Goal: Check status: Check status

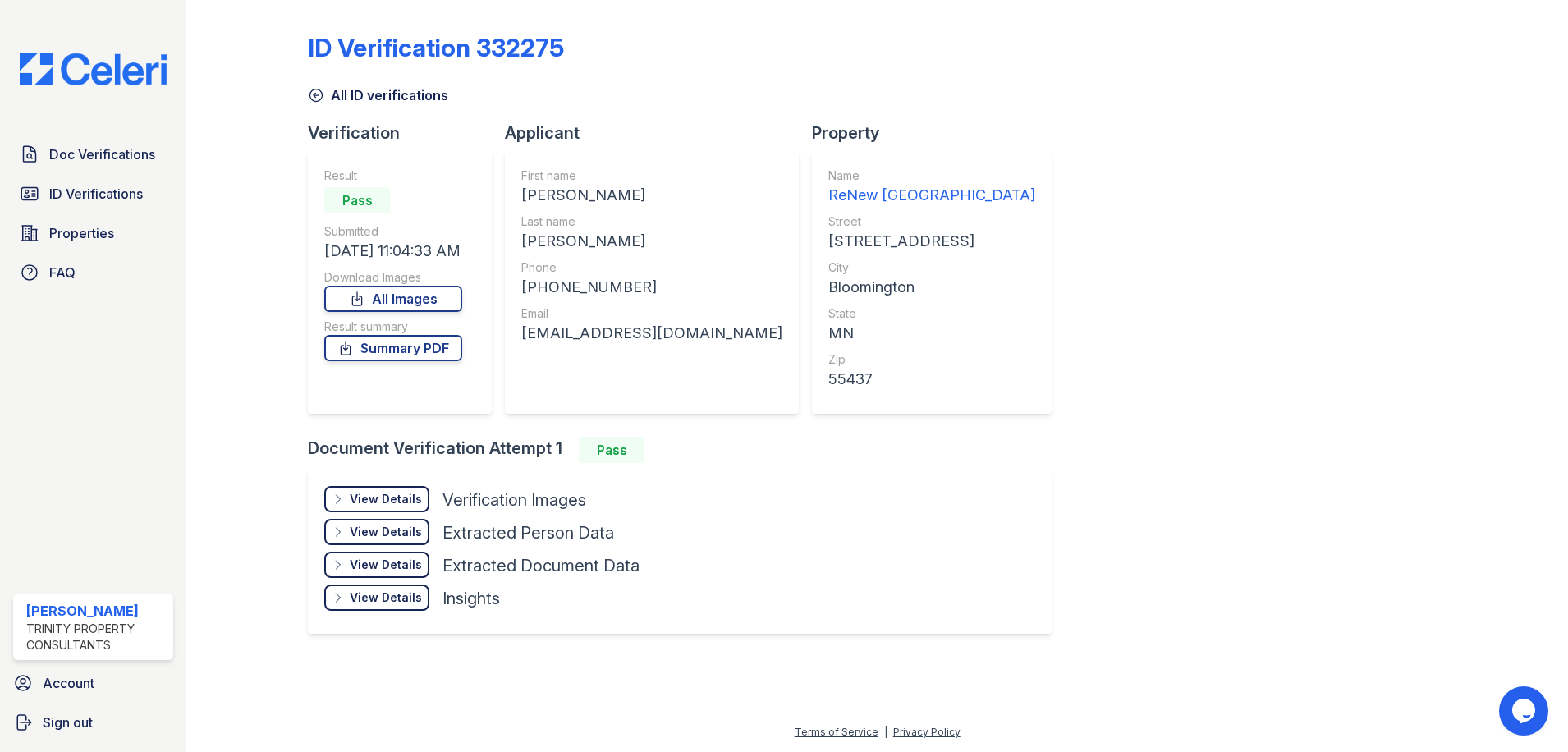
click at [129, 194] on span "ID Verifications" at bounding box center [96, 193] width 93 height 19
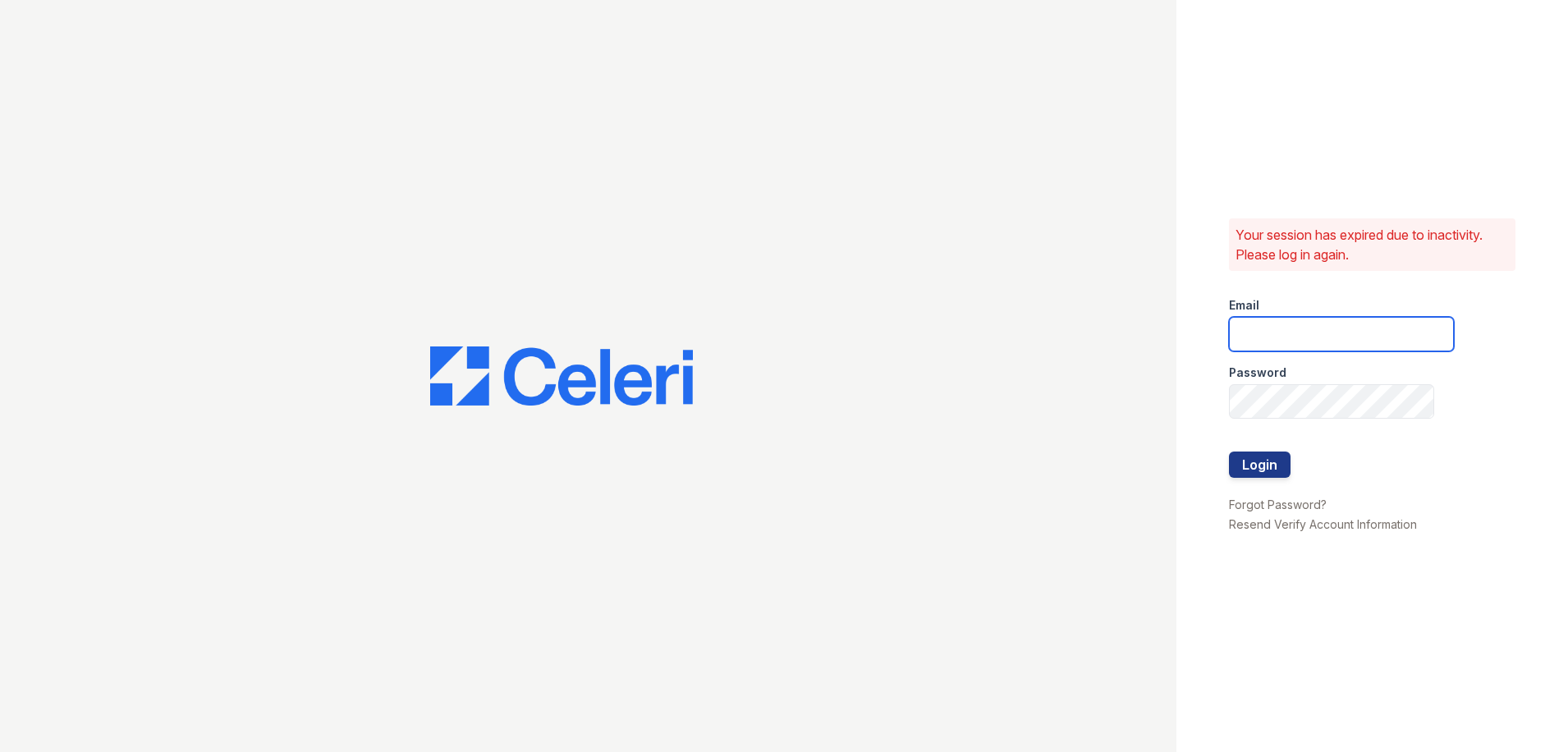
type input "[PERSON_NAME][EMAIL_ADDRESS][PERSON_NAME][DOMAIN_NAME]"
click at [1266, 457] on button "Login" at bounding box center [1259, 464] width 61 height 26
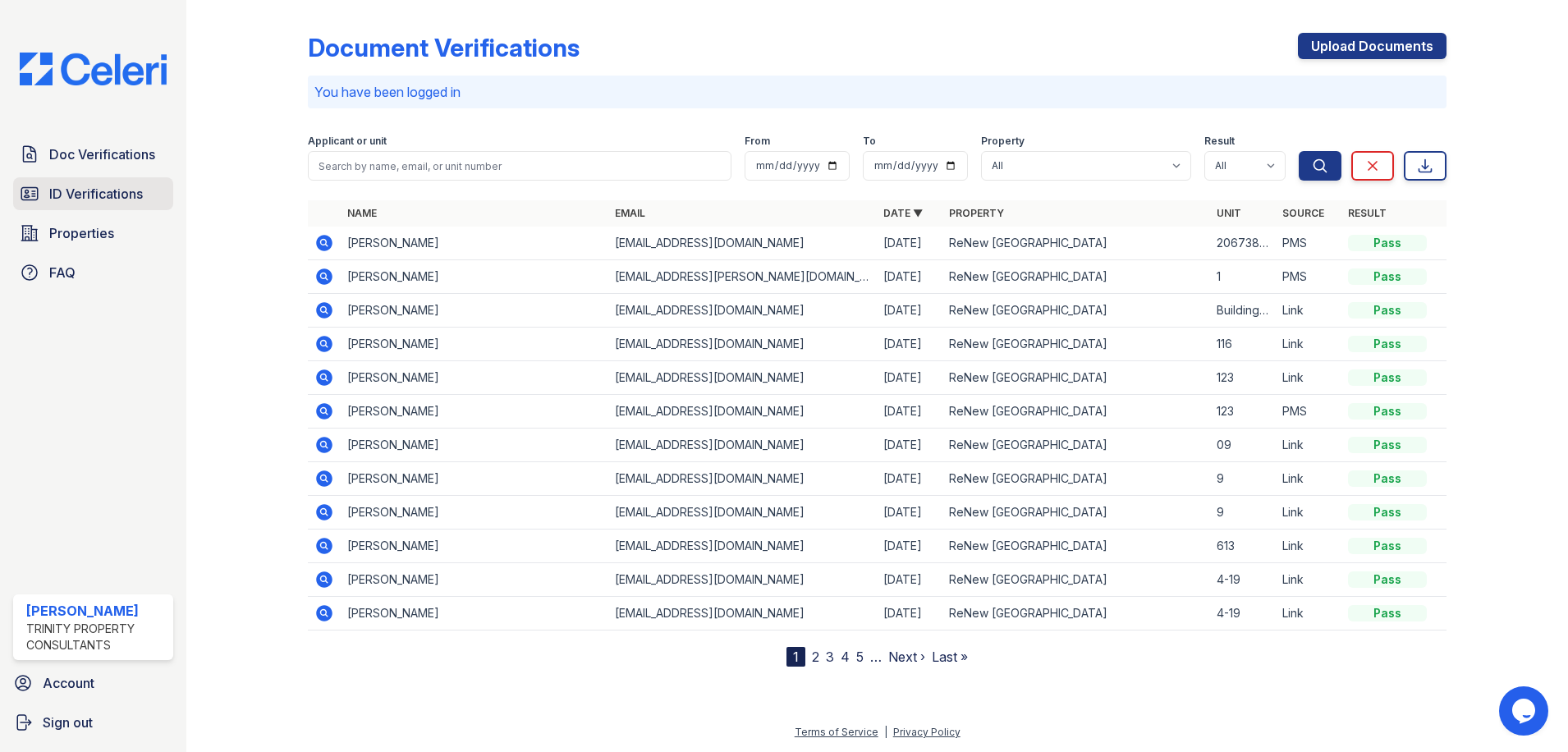
click at [119, 206] on link "ID Verifications" at bounding box center [93, 194] width 160 height 33
